Goal: Entertainment & Leisure: Consume media (video, audio)

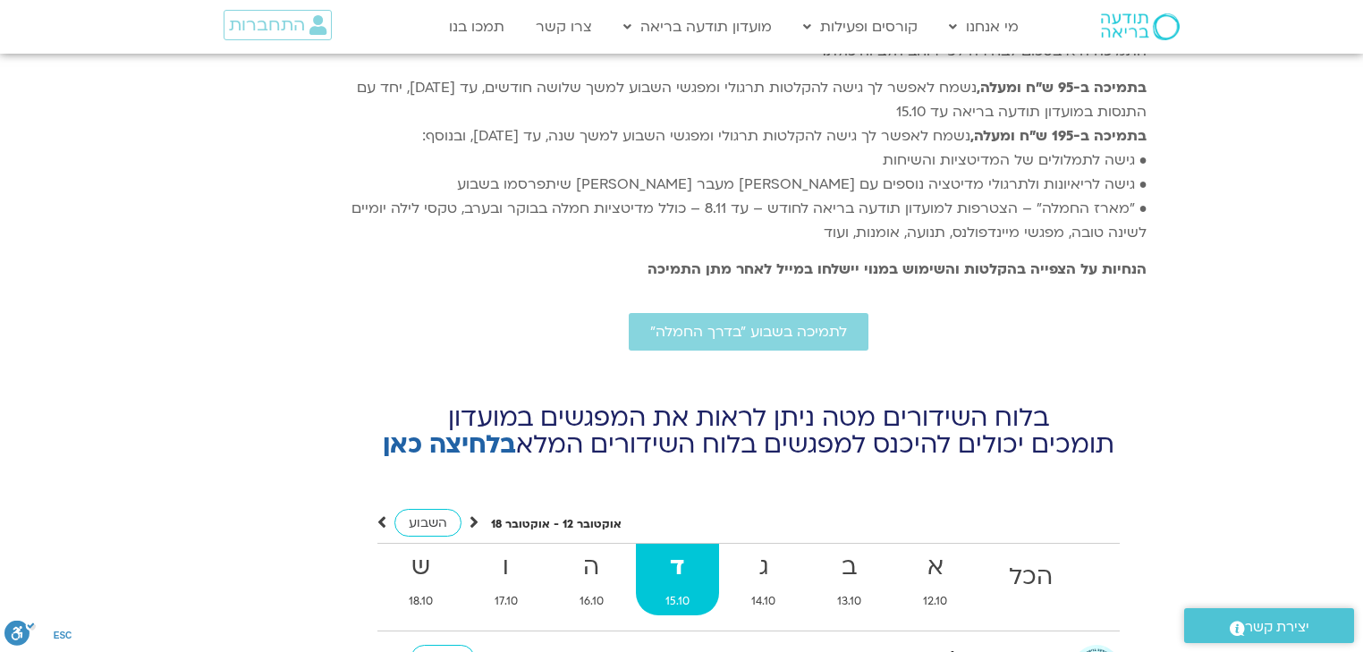
scroll to position [6488, 0]
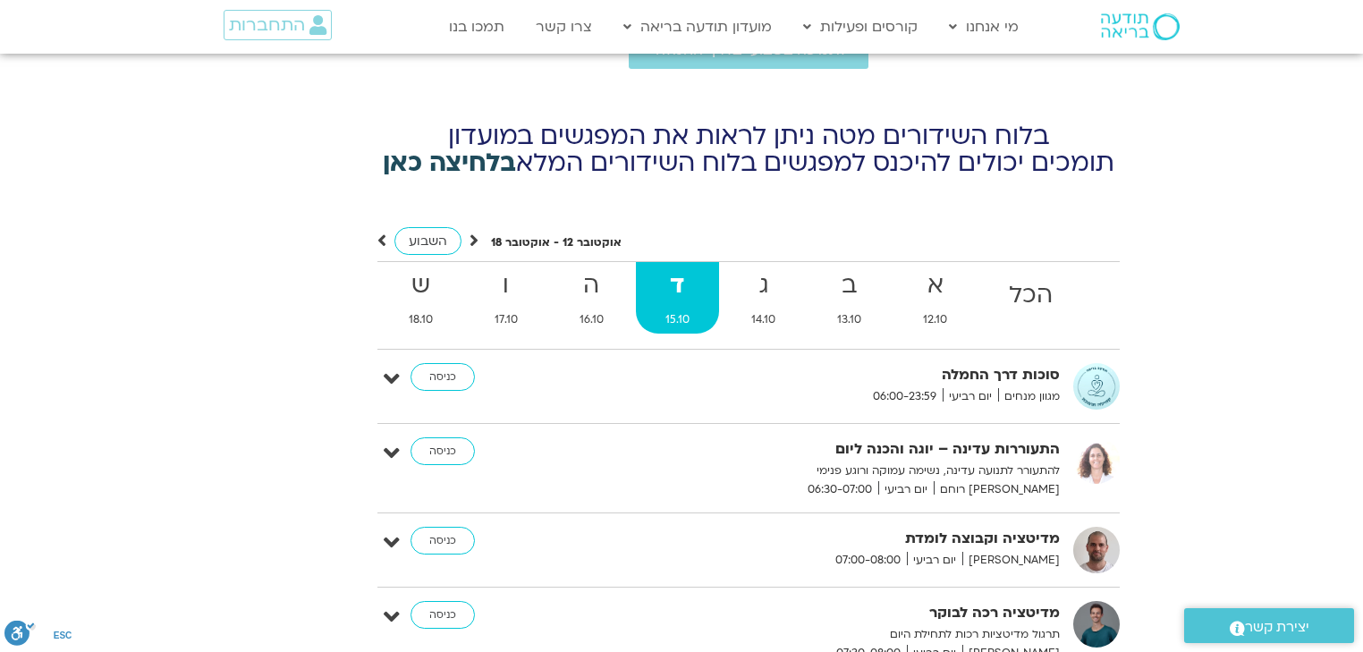
click at [468, 146] on link "בלחיצה כאן" at bounding box center [449, 163] width 133 height 34
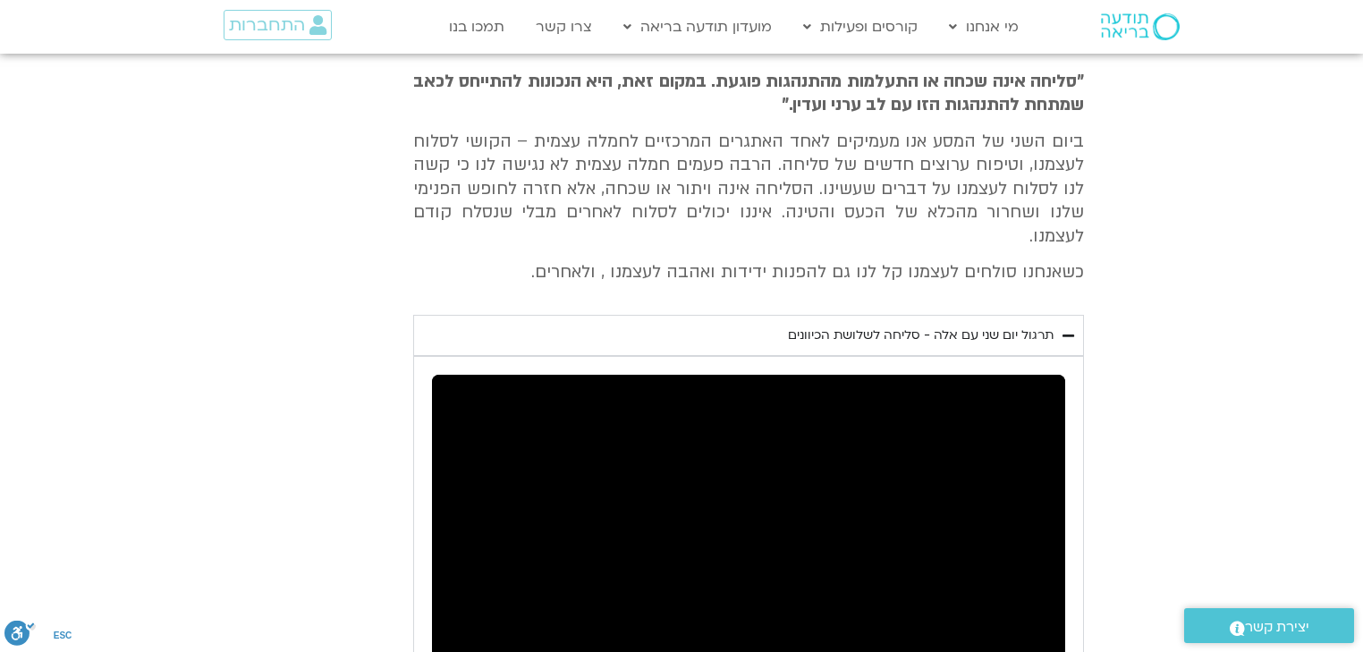
scroll to position [4341, 0]
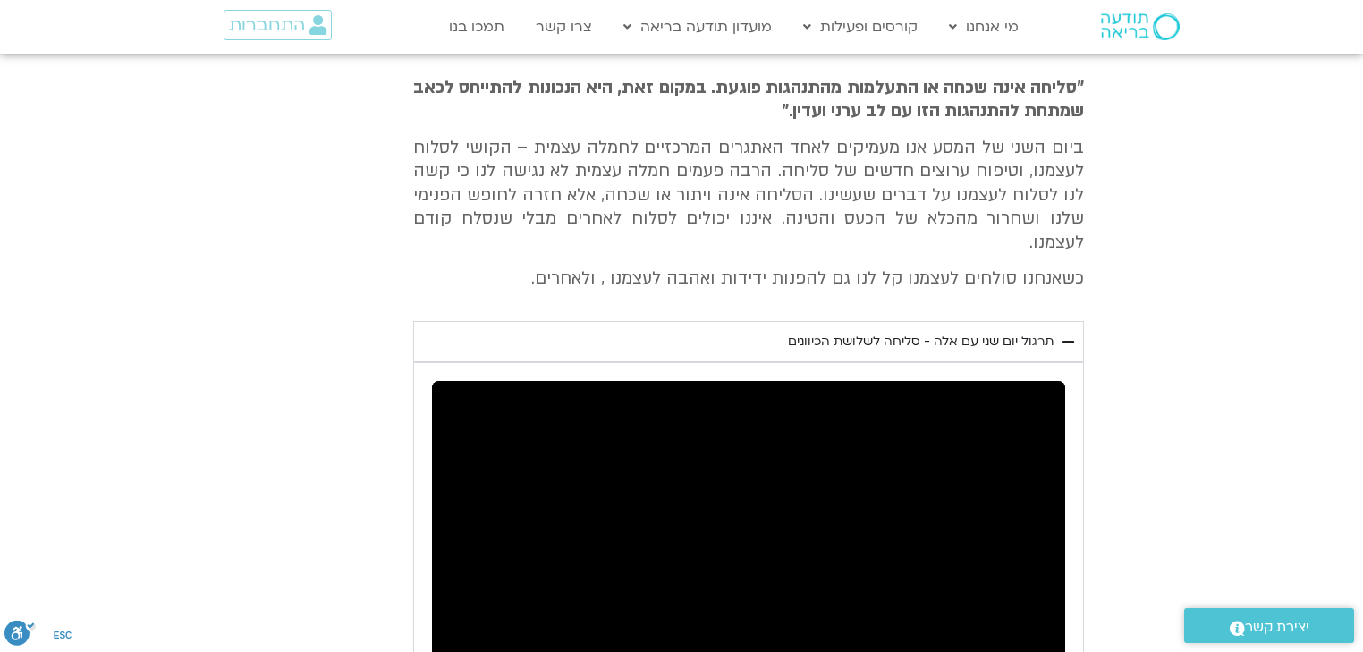
click at [1020, 331] on div "תרגול יום שני עם אלה - סליחה לשלושת הכיוונים" at bounding box center [921, 341] width 266 height 21
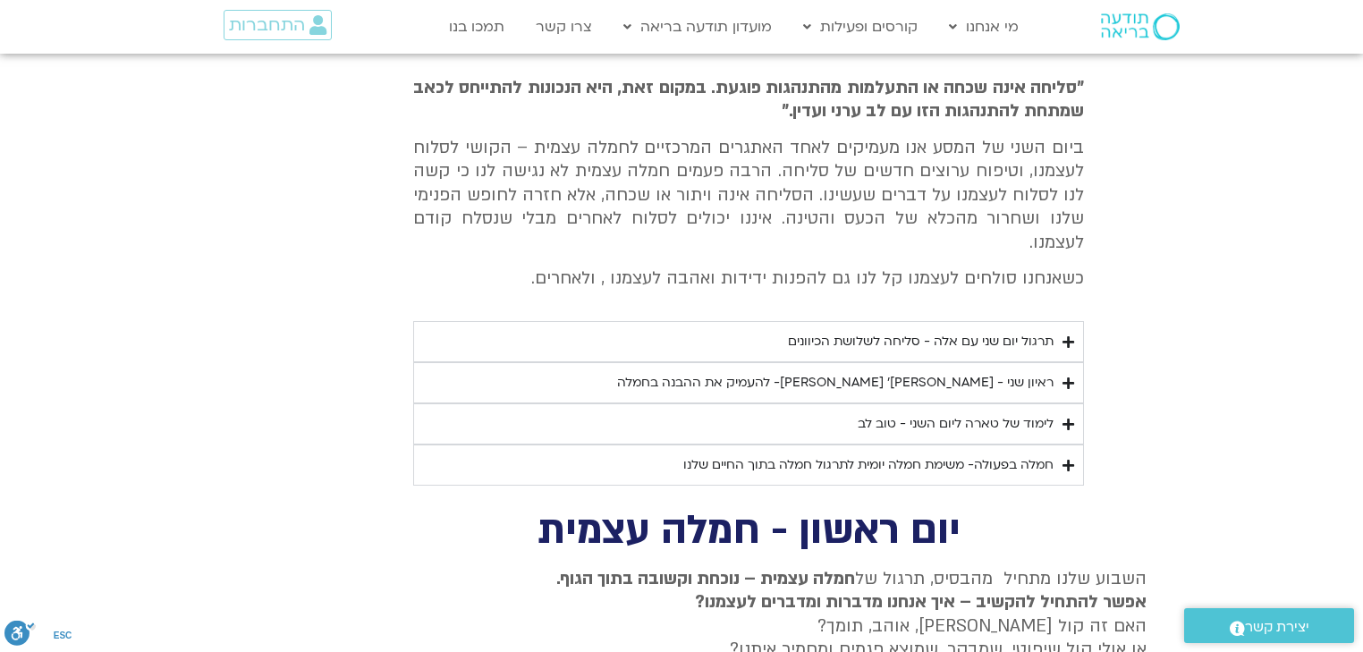
click at [1039, 331] on div "תרגול יום שני עם אלה - סליחה לשלושת הכיוונים" at bounding box center [921, 341] width 266 height 21
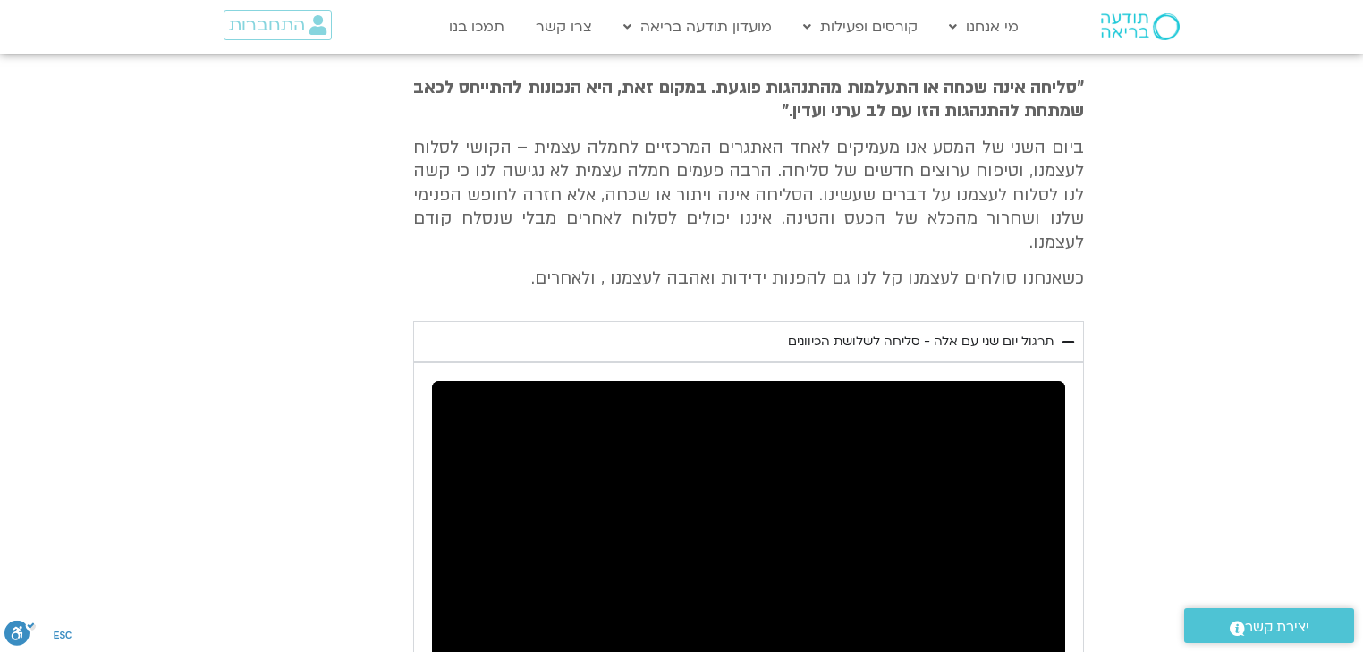
scroll to position [4699, 0]
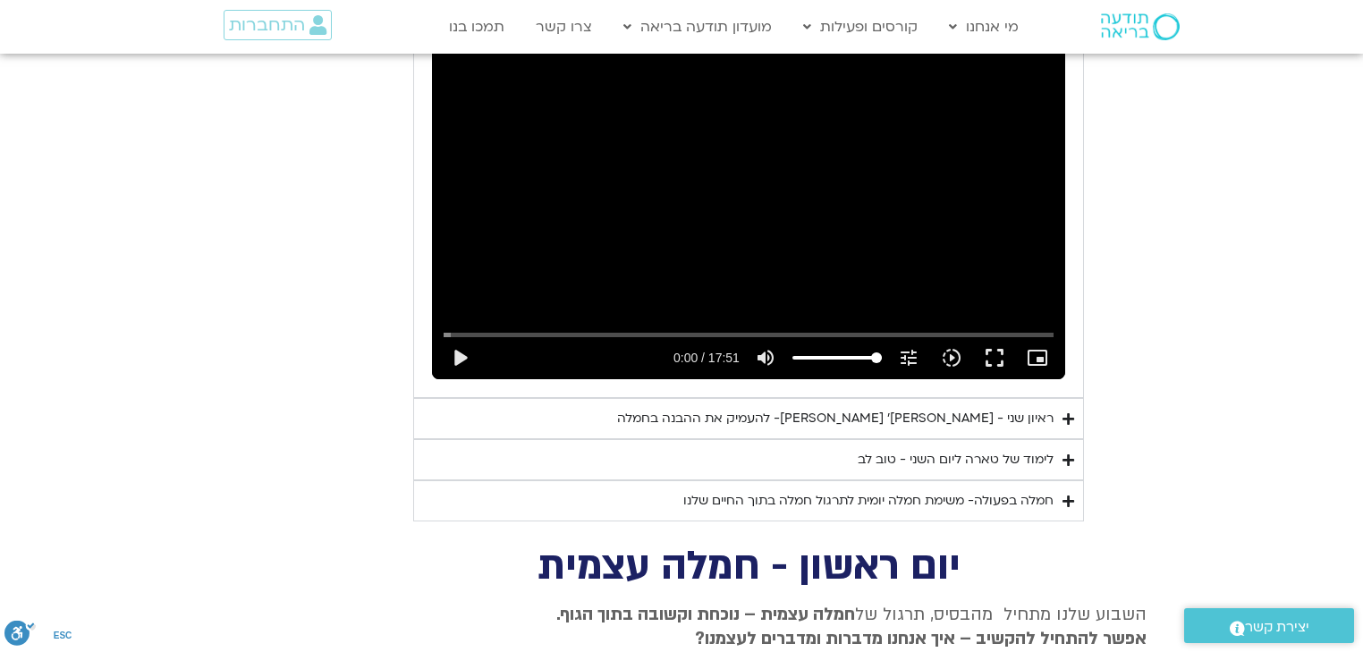
click at [1005, 408] on div "ראיון שני - [PERSON_NAME]׳ [PERSON_NAME]- להעמיק את ההבנה בחמלה" at bounding box center [835, 418] width 437 height 21
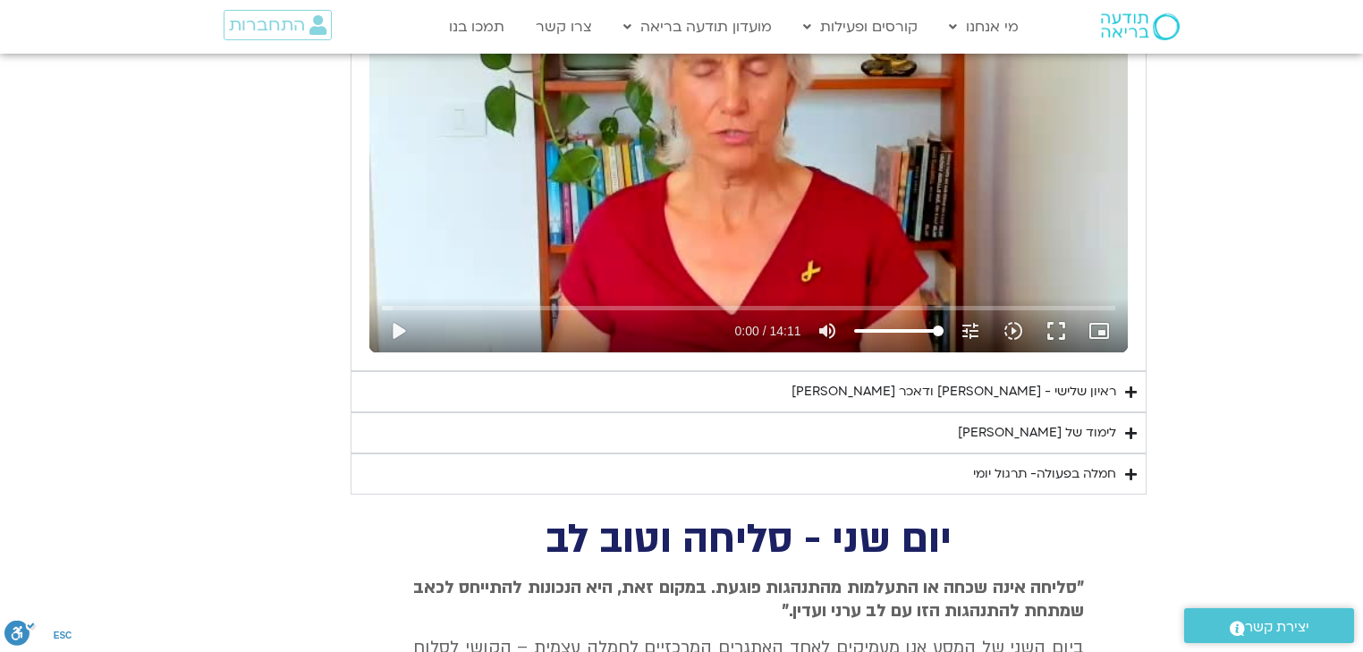
scroll to position [3840, 0]
click at [1017, 384] on div "ראיון שלישי - [PERSON_NAME] ודאכר [PERSON_NAME]" at bounding box center [954, 392] width 325 height 21
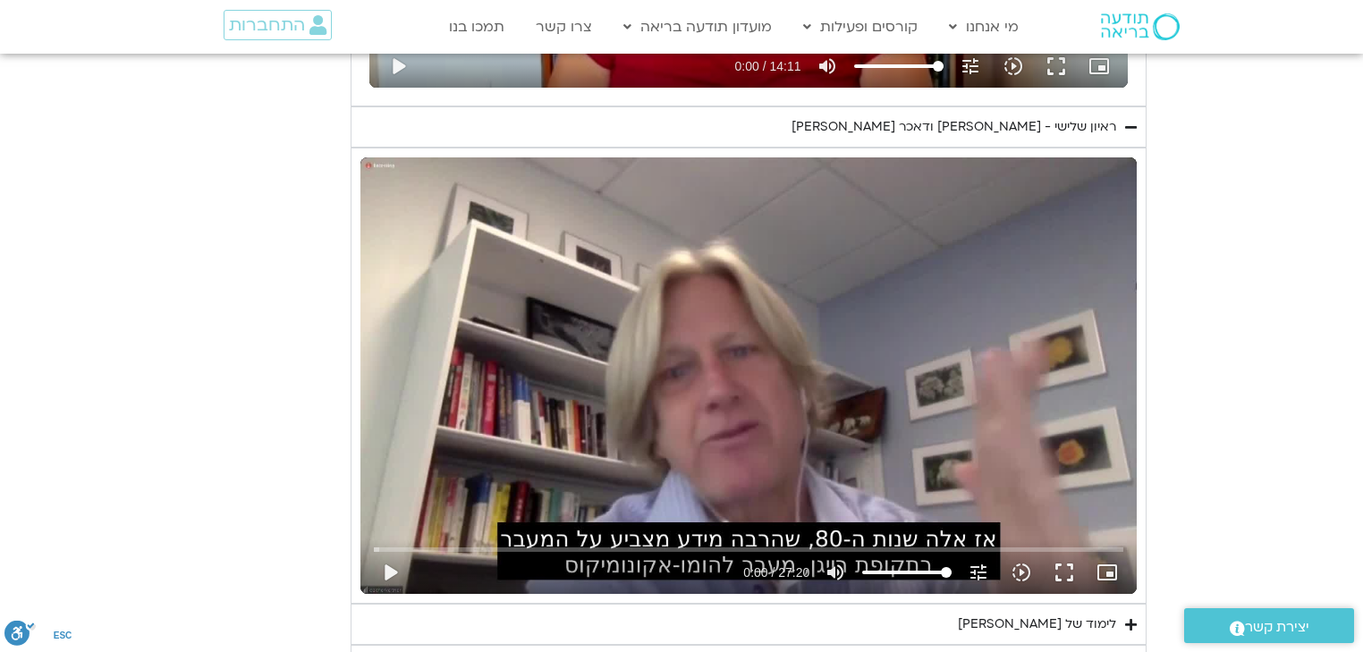
scroll to position [4269, 0]
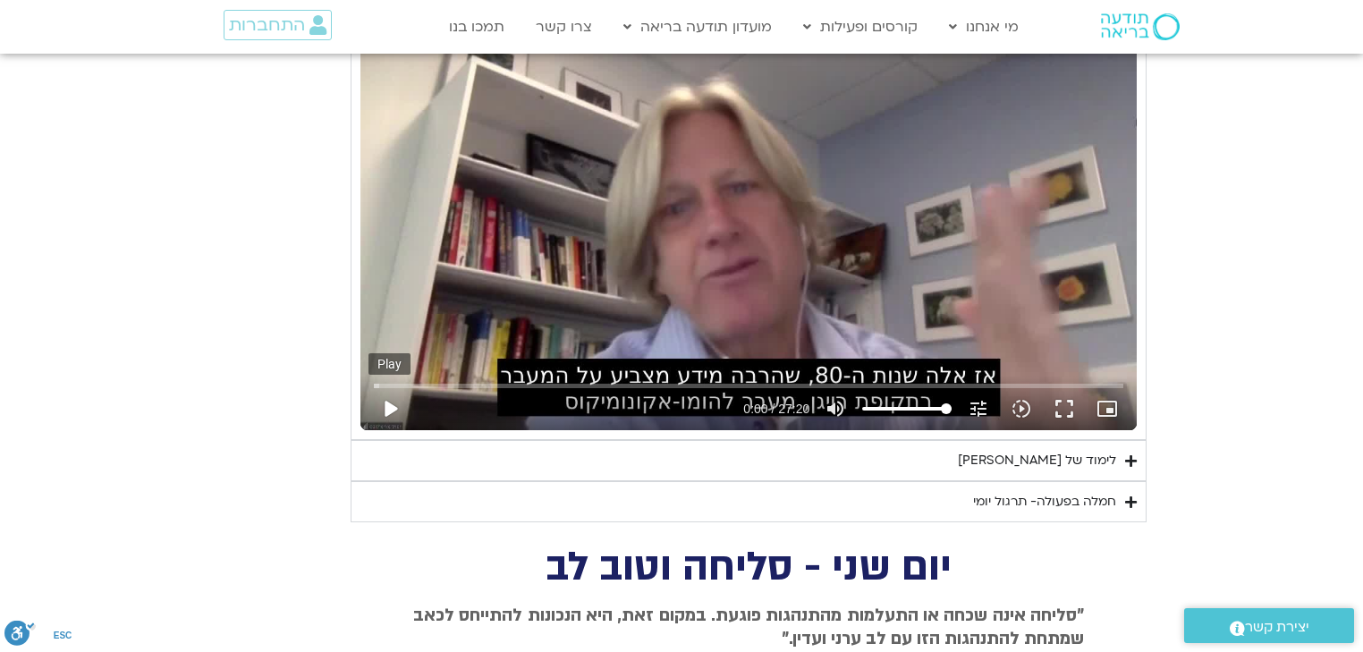
click at [390, 400] on button "play_arrow" at bounding box center [390, 408] width 43 height 43
type input "16.664763"
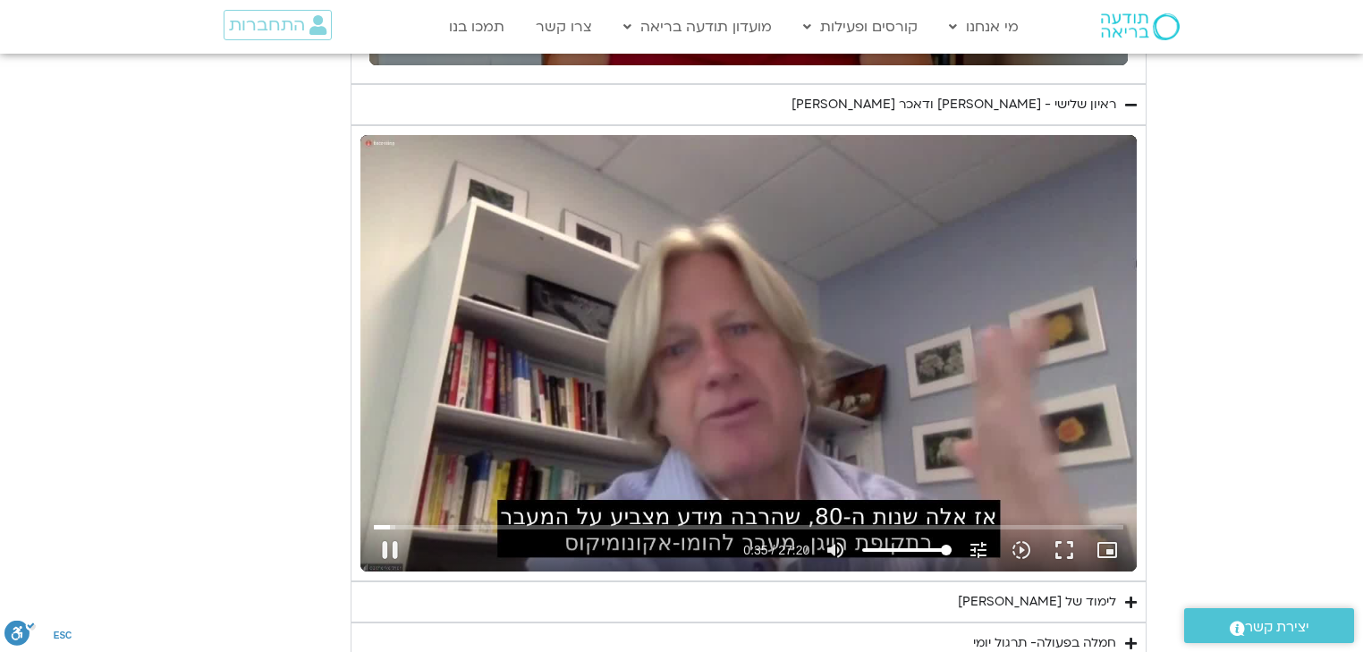
scroll to position [4126, 0]
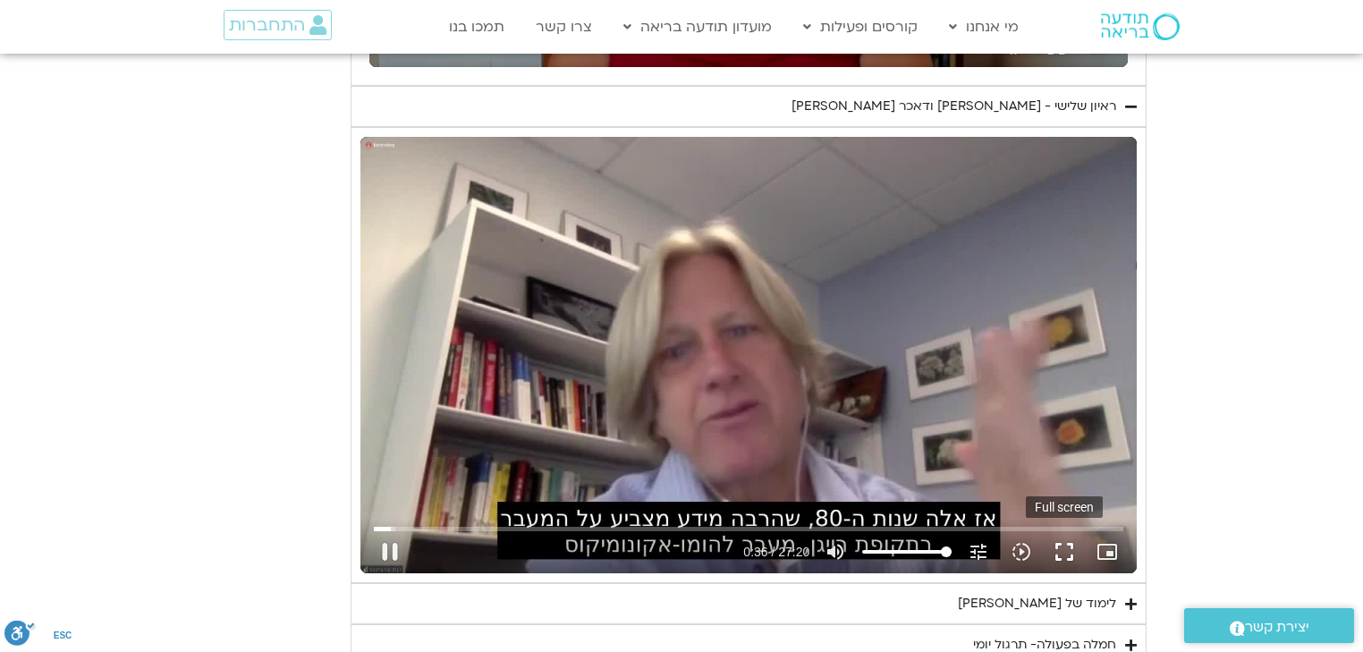
click at [1059, 545] on button "fullscreen" at bounding box center [1064, 551] width 43 height 43
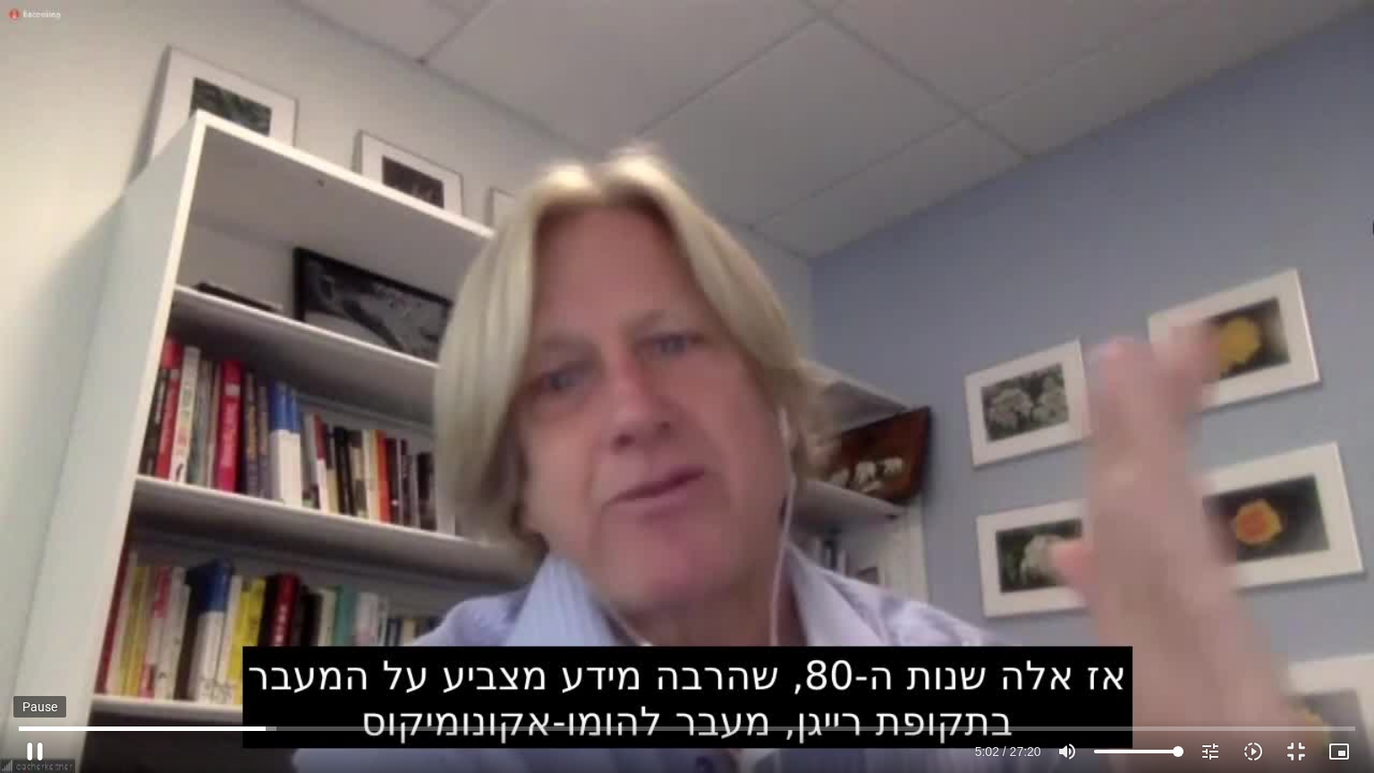
click at [39, 651] on button "pause" at bounding box center [34, 751] width 43 height 43
click at [36, 651] on button "play_arrow" at bounding box center [34, 751] width 43 height 43
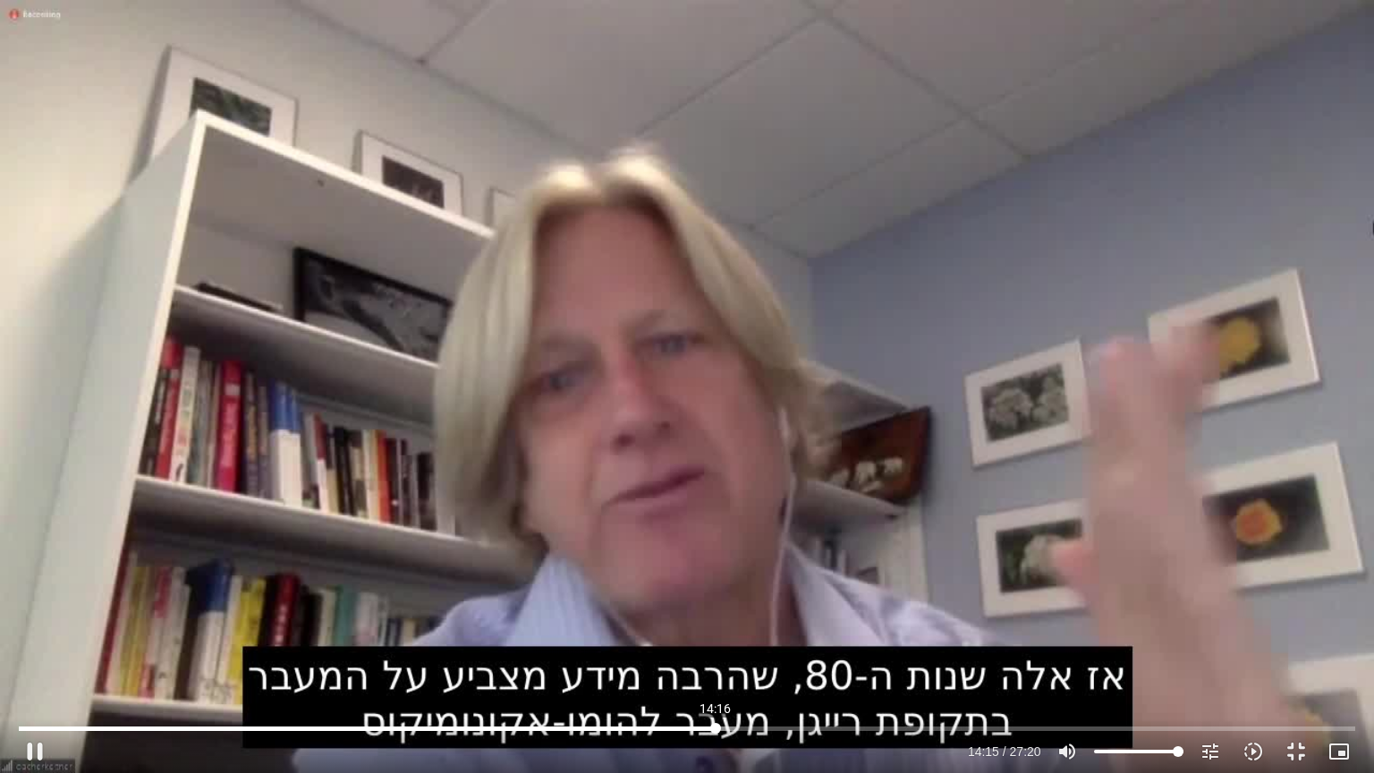
click at [716, 651] on input "Seek" at bounding box center [686, 728] width 1335 height 11
click at [509, 586] on div "Skip Ad 14:16 pause 18:29 / 27:20 volume_up Mute tune Resolution Auto 720p slow…" at bounding box center [687, 386] width 1374 height 773
click at [43, 651] on button "play_arrow" at bounding box center [34, 751] width 43 height 43
click at [359, 651] on div "Accordion. Open links with Enter or Space, close with Escape, and navigate with…" at bounding box center [509, 751] width 907 height 43
drag, startPoint x: 483, startPoint y: 671, endPoint x: 499, endPoint y: 634, distance: 40.1
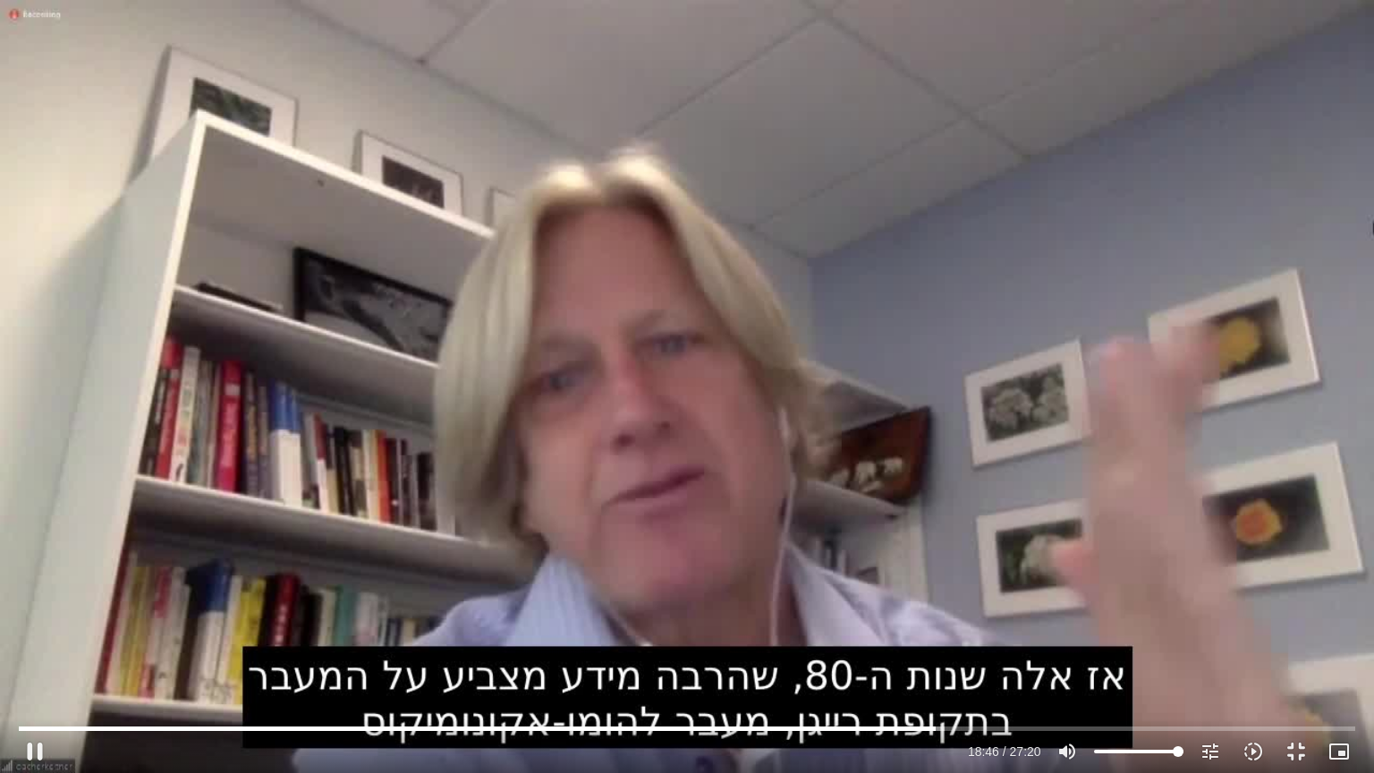
click at [499, 634] on div "Skip Ad 7:10 pause 18:46 / 27:20 volume_up Mute tune Resolution Auto 720p slow_…" at bounding box center [687, 386] width 1374 height 773
click at [38, 651] on button "play_arrow" at bounding box center [34, 751] width 43 height 43
click at [975, 651] on input "Seek" at bounding box center [686, 728] width 1335 height 11
click at [32, 651] on button "pause" at bounding box center [34, 751] width 43 height 43
click at [41, 651] on button "play_arrow" at bounding box center [34, 751] width 43 height 43
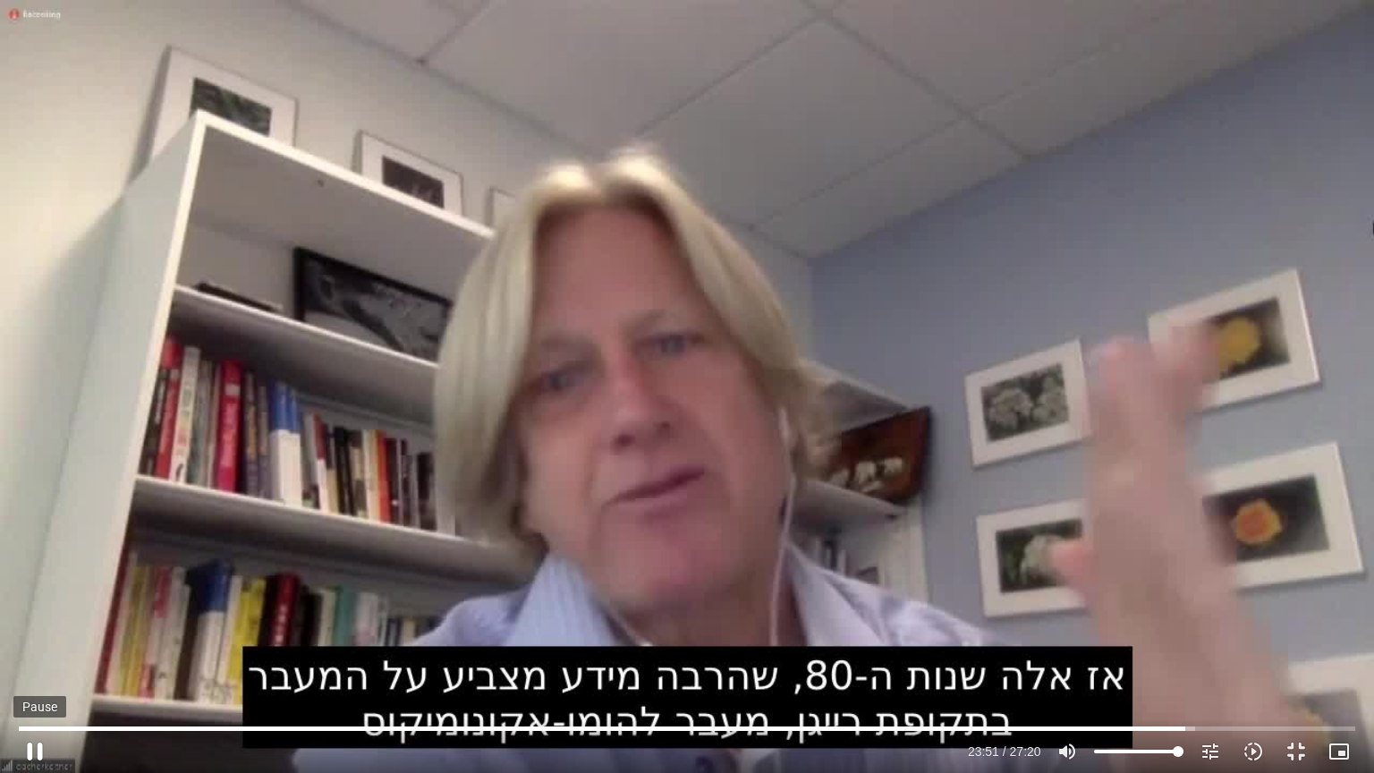
click at [44, 651] on button "pause" at bounding box center [34, 751] width 43 height 43
click at [30, 651] on button "play_arrow" at bounding box center [34, 751] width 43 height 43
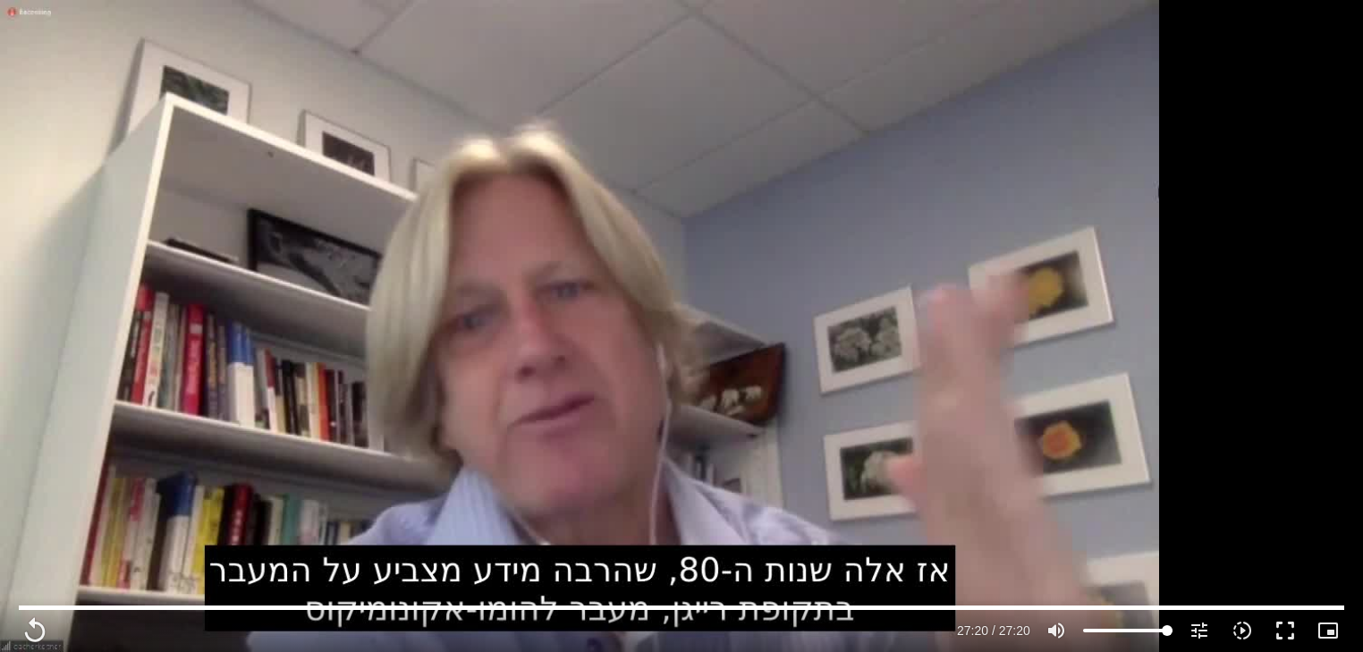
scroll to position [3053, 0]
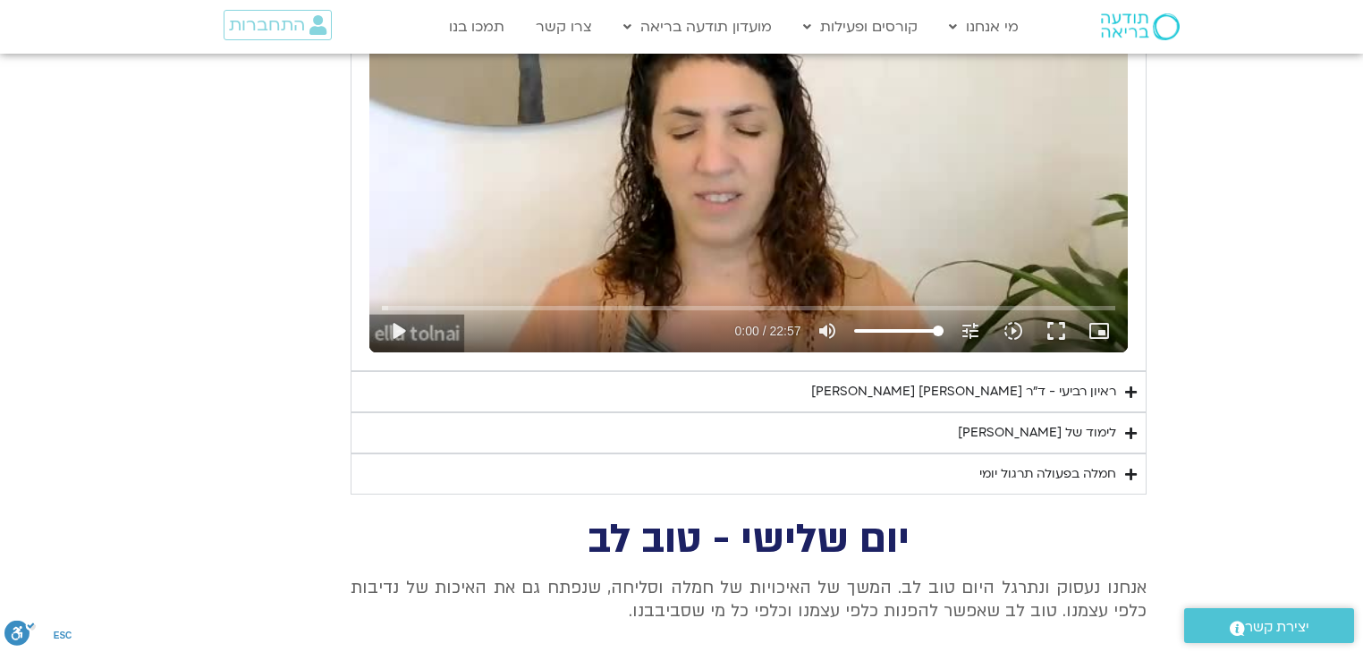
click at [894, 389] on div "ראיון רביעי - ד"ר [PERSON_NAME] [PERSON_NAME]" at bounding box center [963, 391] width 305 height 21
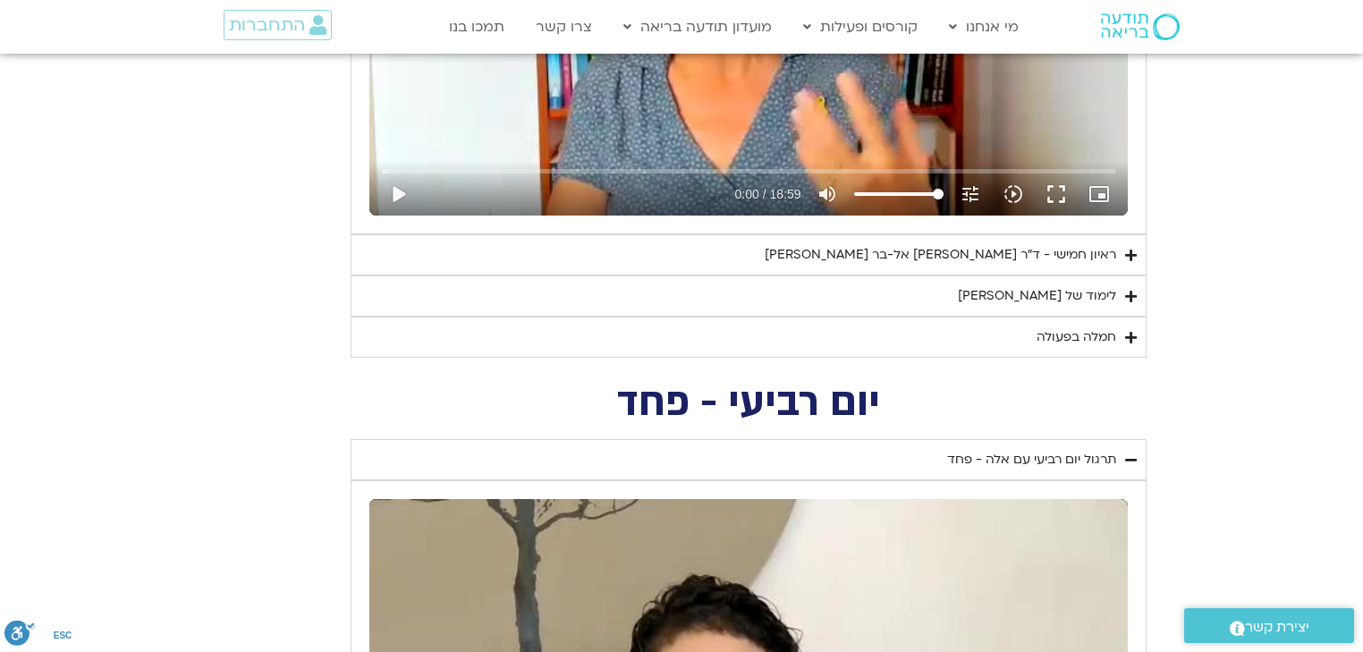
scroll to position [2409, 0]
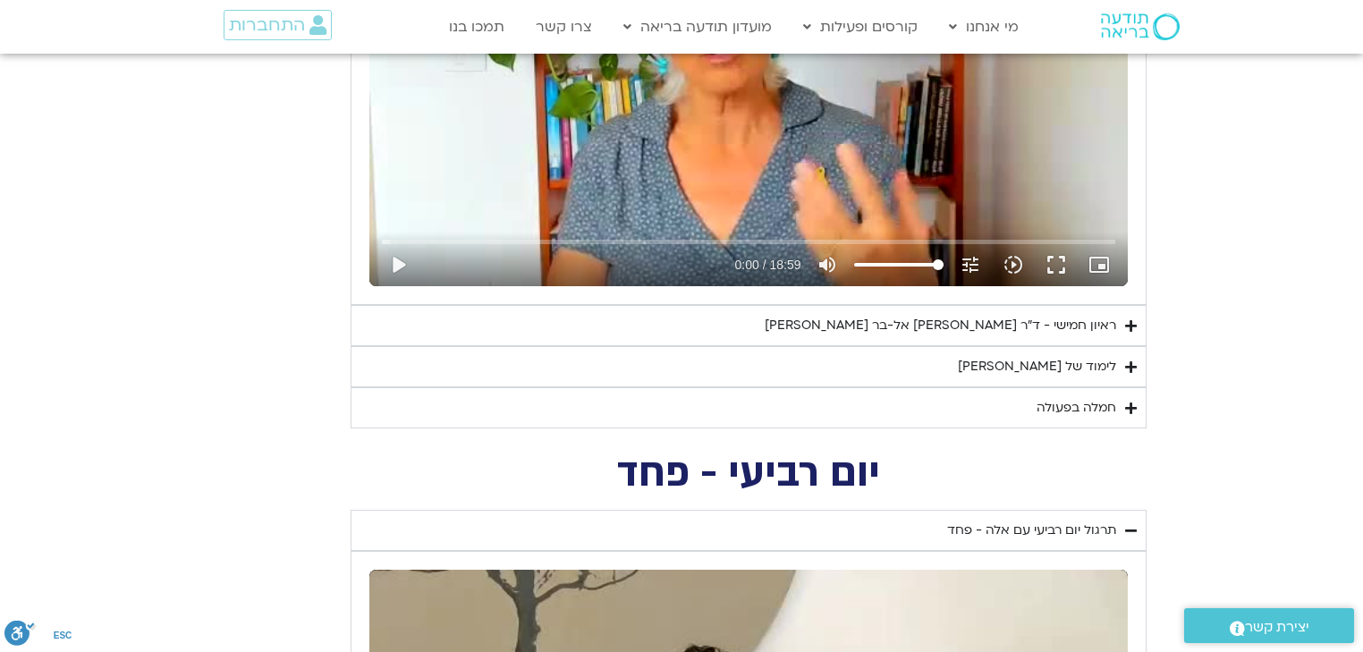
click at [983, 319] on div "ראיון חמישי - ד"ר [PERSON_NAME] אל-בר [PERSON_NAME]" at bounding box center [941, 325] width 352 height 21
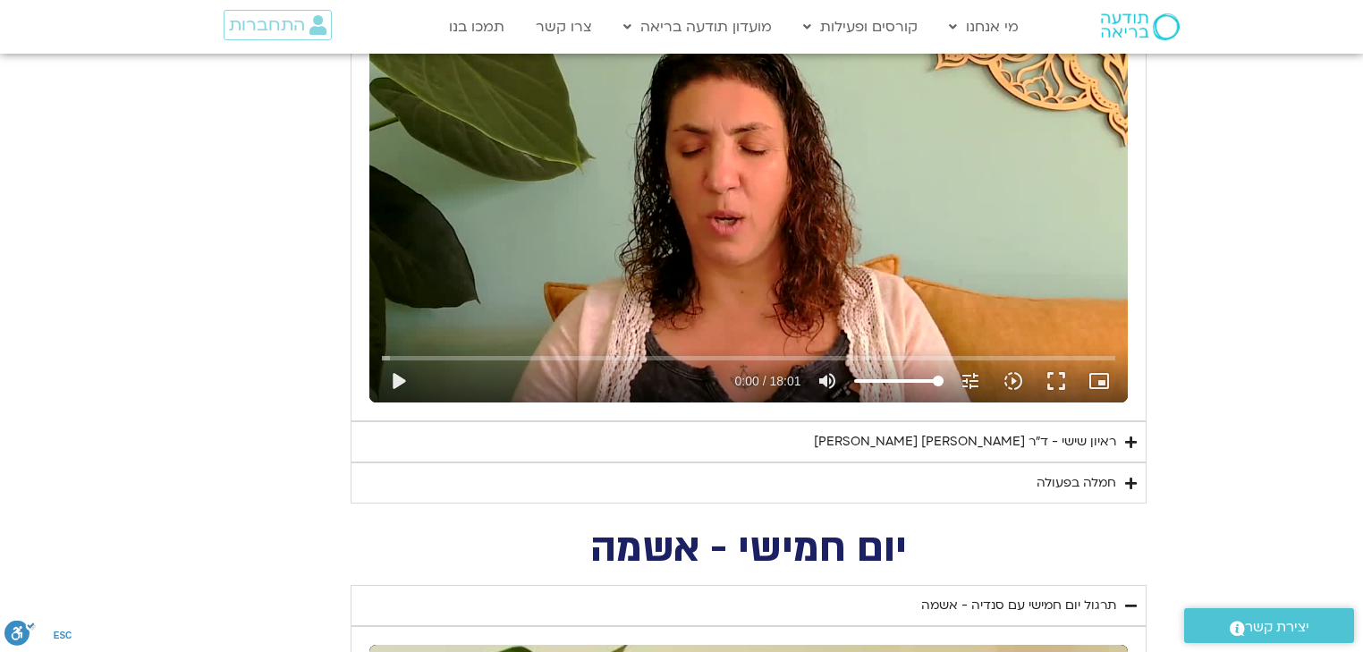
scroll to position [1622, 0]
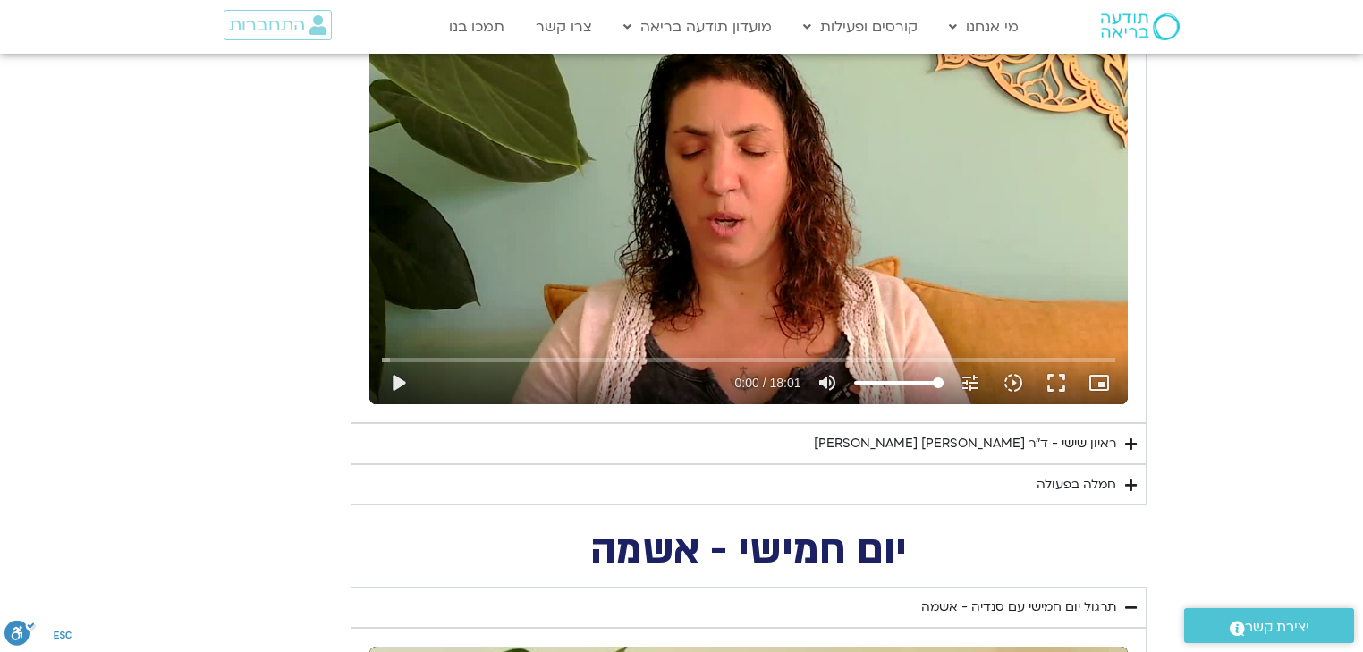
click at [955, 451] on div "ראיון שישי - ד"ר [PERSON_NAME] [PERSON_NAME]" at bounding box center [965, 443] width 302 height 21
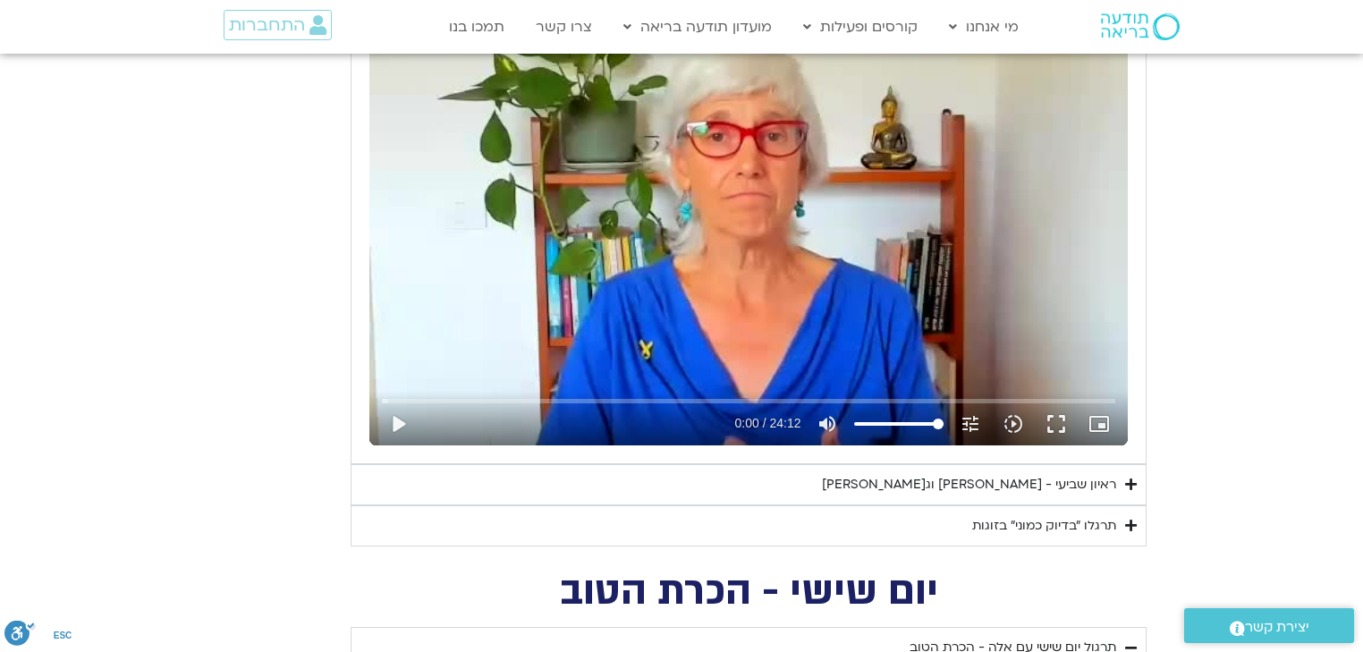
scroll to position [906, 0]
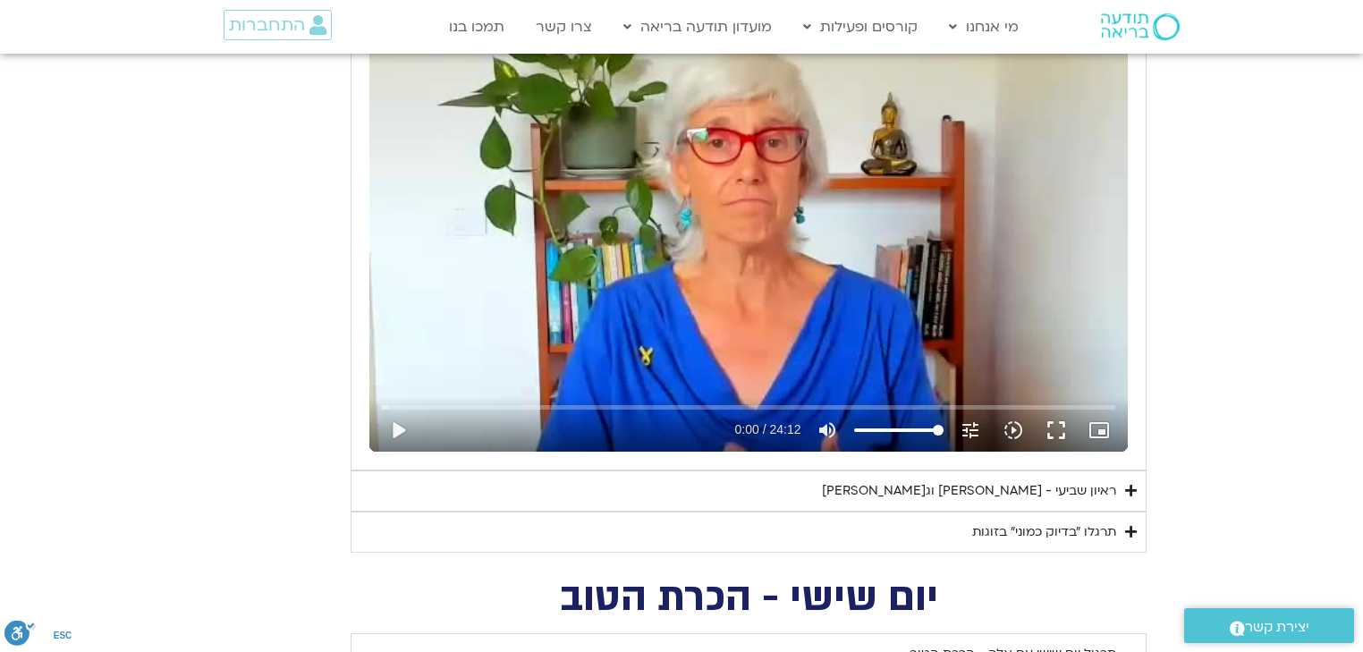
click at [947, 495] on div "ראיון שביעי - [PERSON_NAME] וג[PERSON_NAME]" at bounding box center [969, 490] width 294 height 21
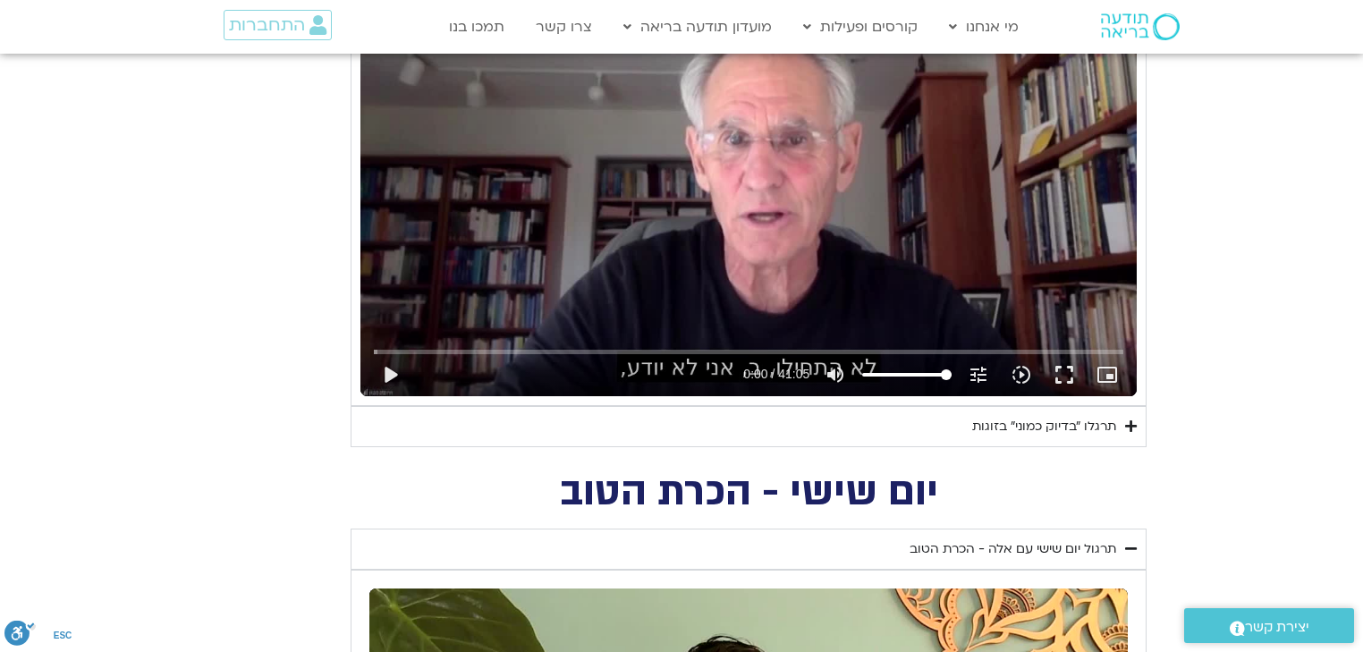
scroll to position [1479, 0]
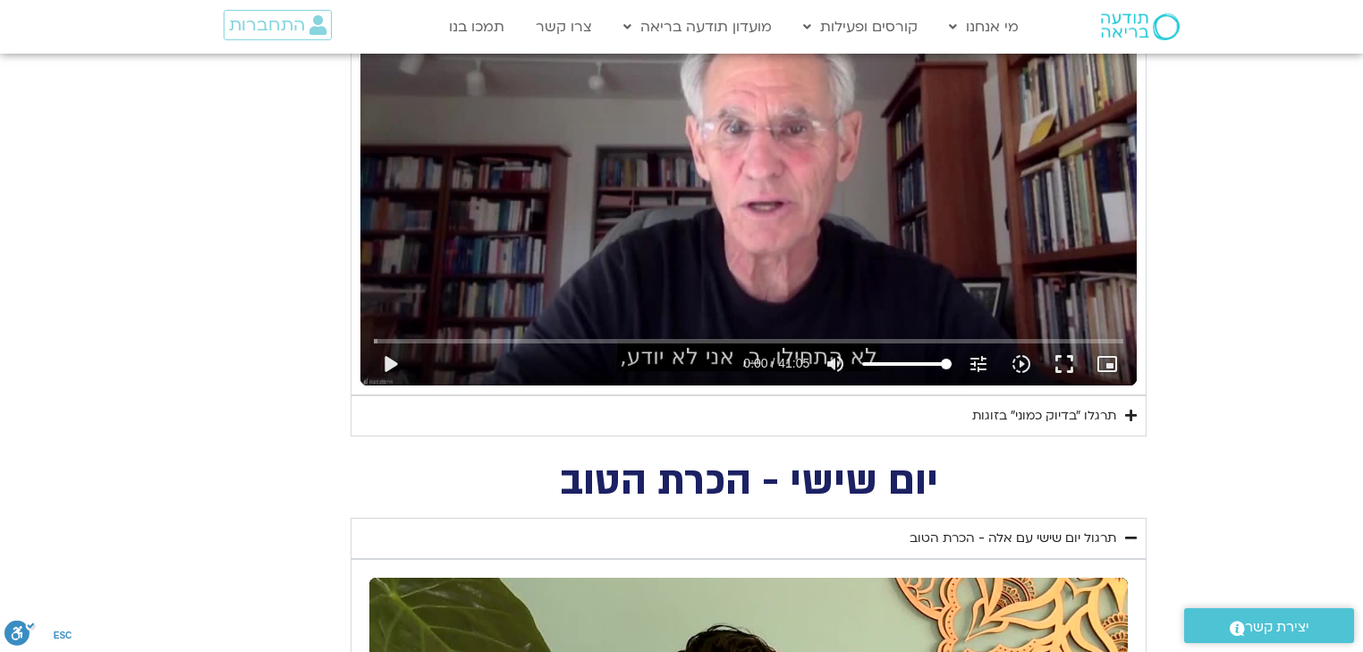
type input "1640.5"
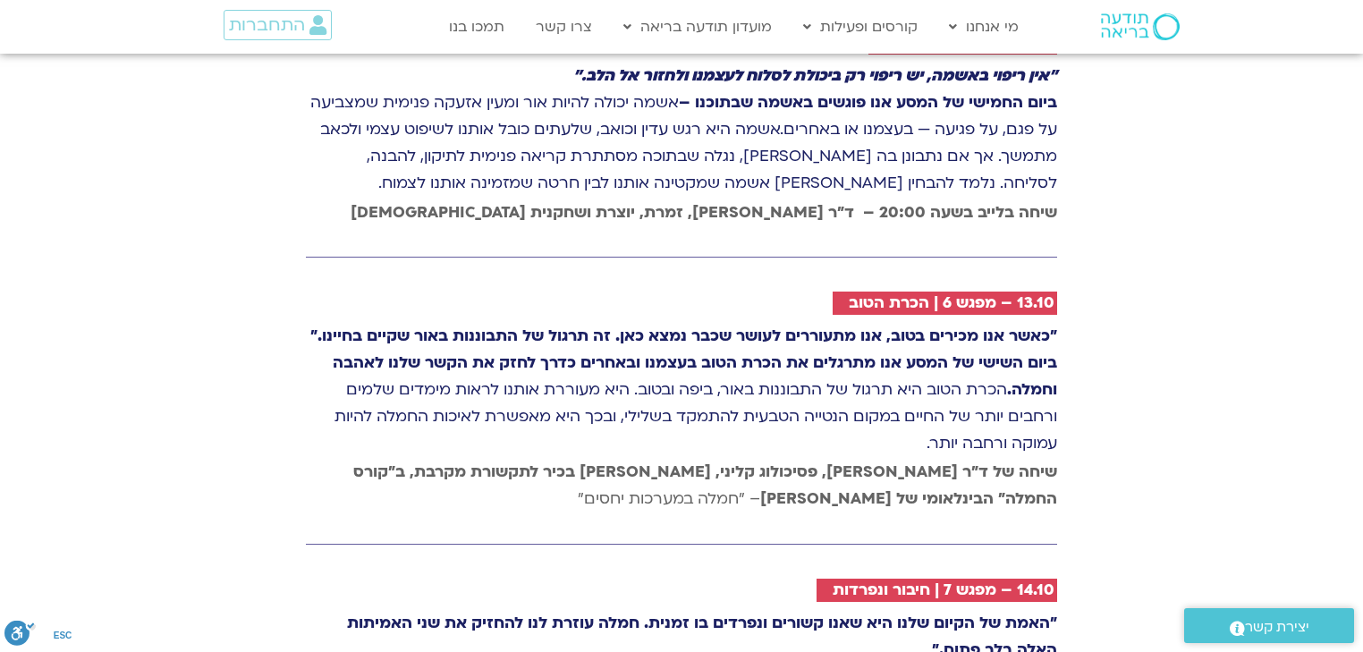
scroll to position [3653, 0]
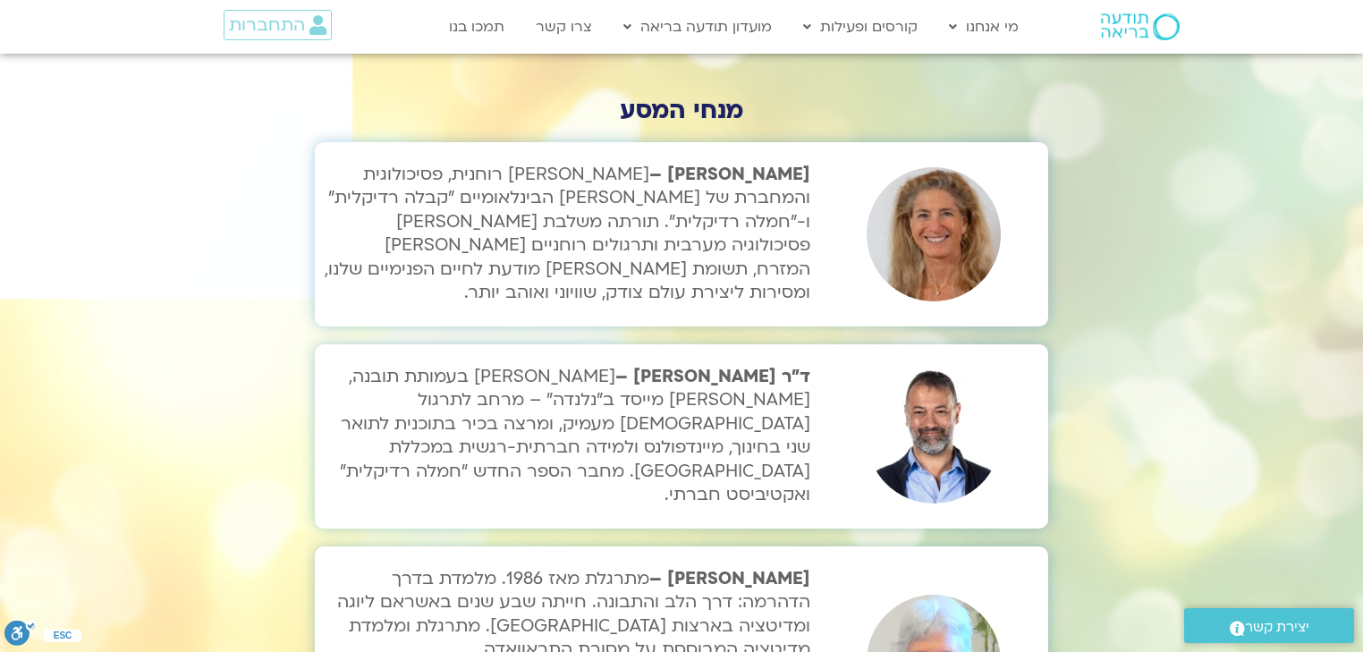
scroll to position [5521, 0]
